Goal: Information Seeking & Learning: Learn about a topic

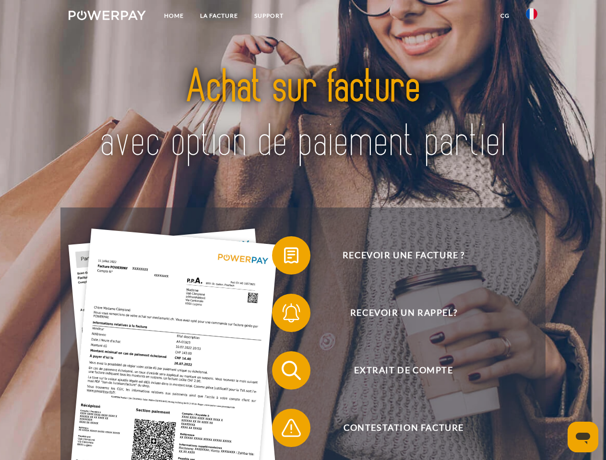
click at [107, 17] on img at bounding box center [107, 16] width 77 height 10
click at [531, 17] on img at bounding box center [531, 14] width 12 height 12
click at [504, 16] on link "CG" at bounding box center [504, 15] width 25 height 17
click at [284, 257] on span at bounding box center [277, 256] width 48 height 48
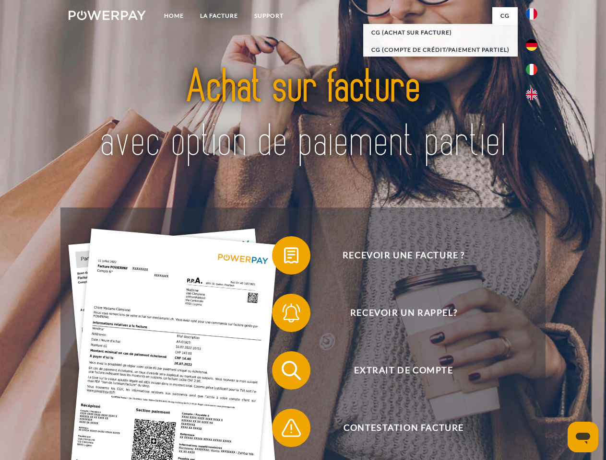
click at [284, 315] on span at bounding box center [277, 313] width 48 height 48
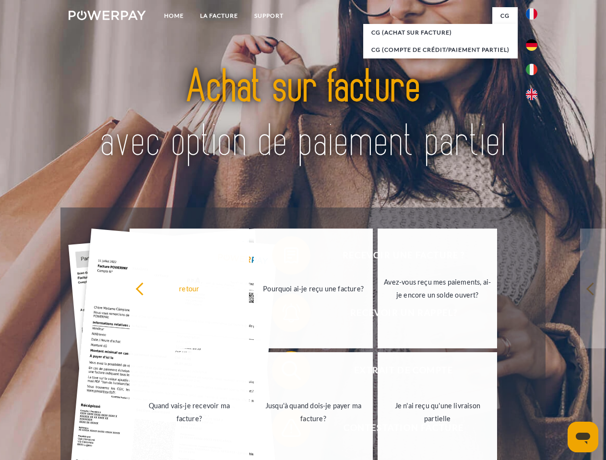
click at [284, 373] on link "Jusqu'à quand dois-je payer ma facture?" at bounding box center [313, 412] width 119 height 120
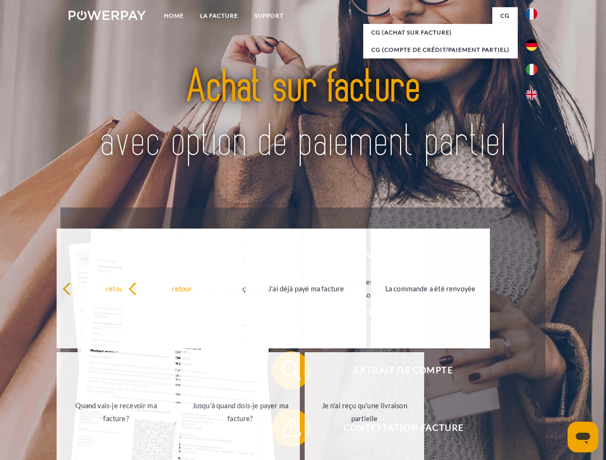
click at [304, 430] on link "Je n'ai reçu qu'une livraison partielle" at bounding box center [363, 412] width 119 height 120
click at [583, 437] on icon "Ouvrir la fenêtre de messagerie" at bounding box center [582, 439] width 14 height 12
